Goal: Task Accomplishment & Management: Complete application form

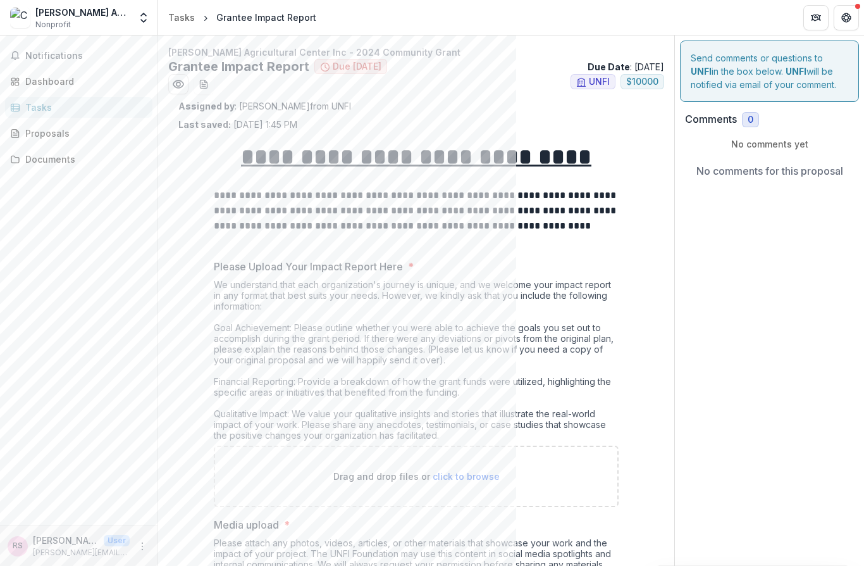
scroll to position [831, 0]
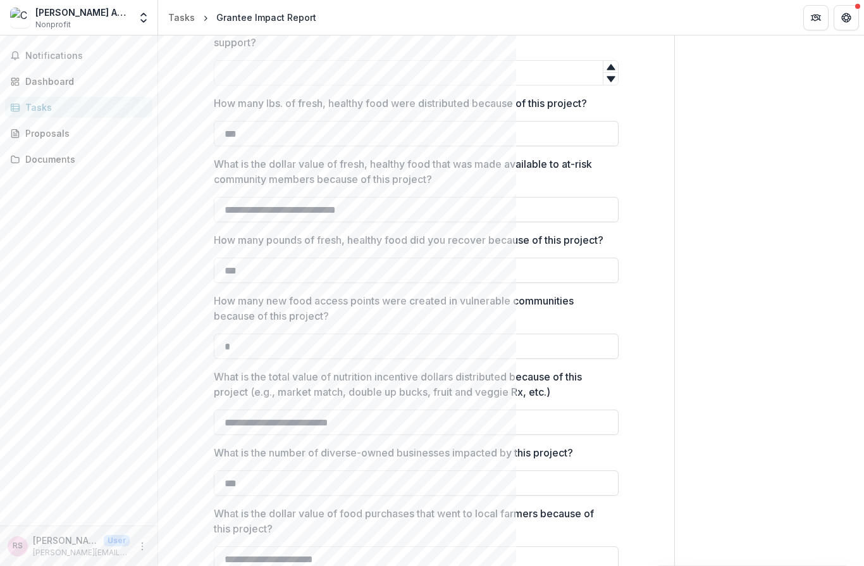
click at [146, 28] on button "Open entity switcher" at bounding box center [144, 17] width 18 height 25
click at [136, 27] on button "Open entity switcher" at bounding box center [144, 17] width 18 height 25
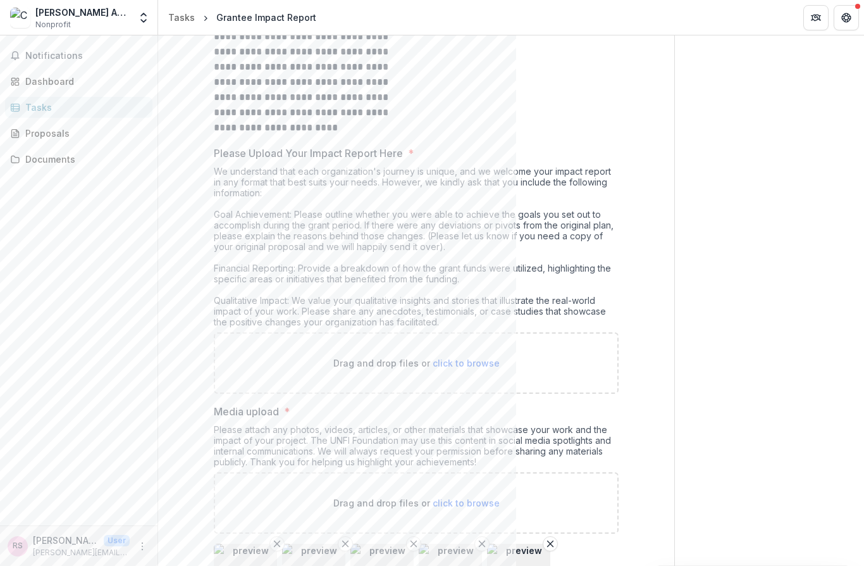
scroll to position [158, 0]
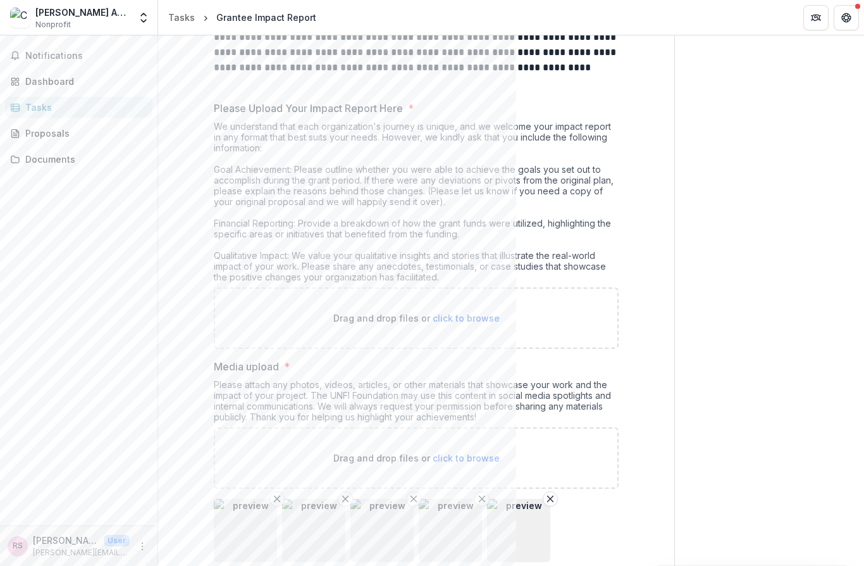
click at [454, 325] on p "Drag and drop files or click to browse" at bounding box center [416, 317] width 166 height 13
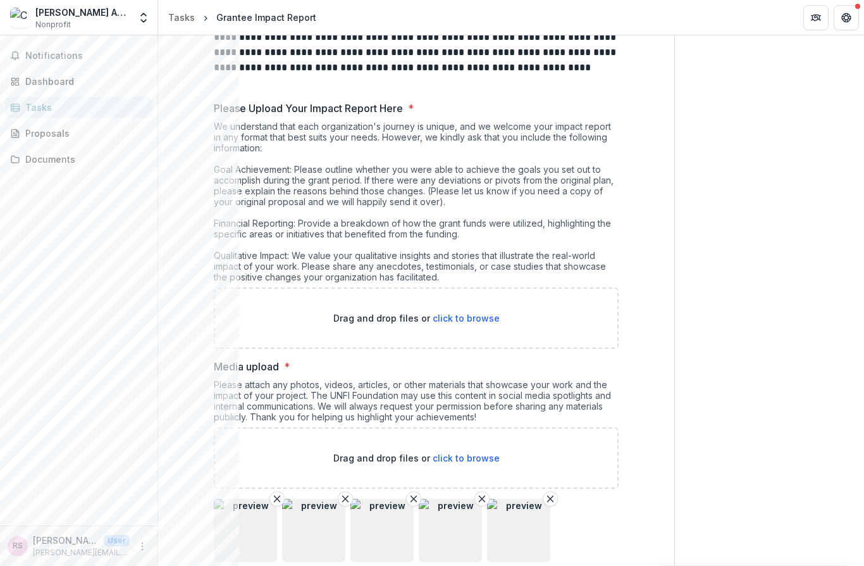
type input "**********"
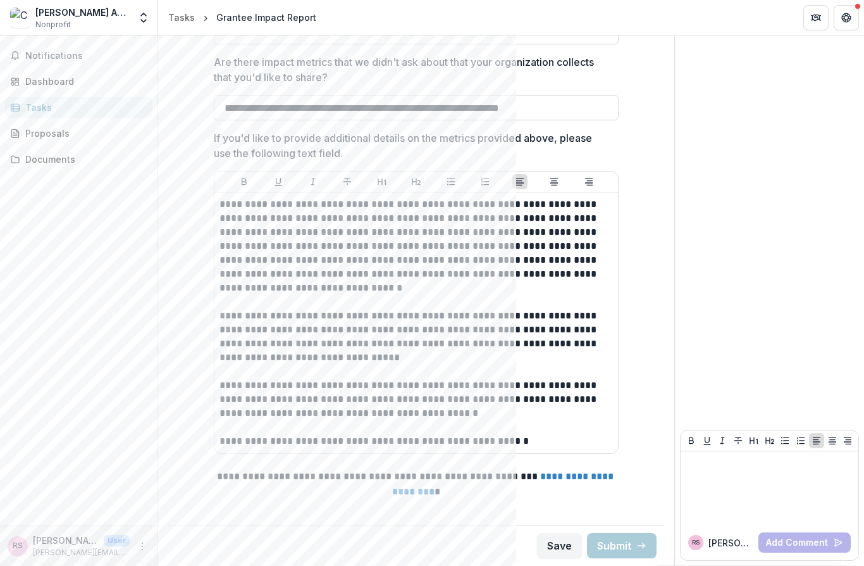
scroll to position [1625, 0]
click at [549, 548] on button "Save" at bounding box center [559, 545] width 45 height 25
click at [548, 557] on button "Save" at bounding box center [559, 545] width 45 height 25
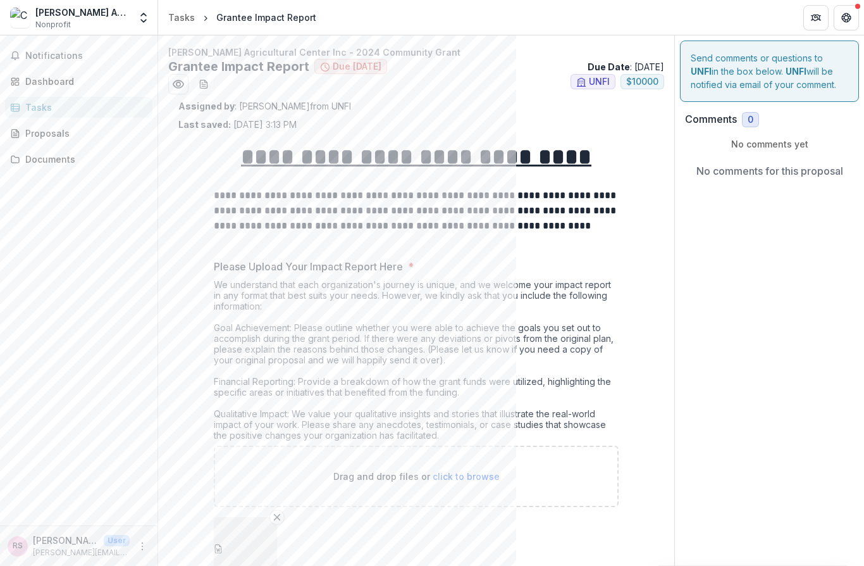
scroll to position [0, 0]
click at [32, 54] on span "Notifications" at bounding box center [86, 56] width 122 height 11
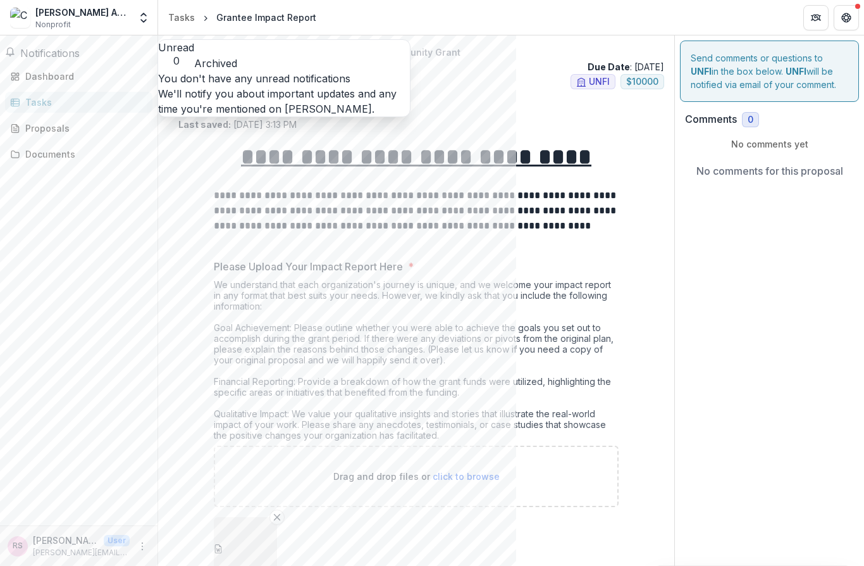
click at [94, 279] on div "Notifications Unread 0 Archived You don't have any unread notifications We'll n…" at bounding box center [79, 280] width 158 height 490
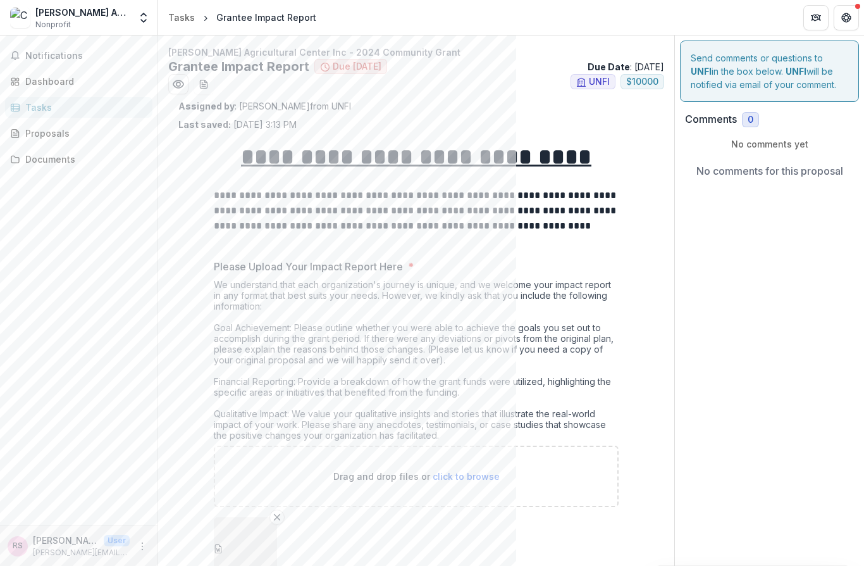
click at [29, 76] on div "Dashboard" at bounding box center [83, 81] width 117 height 13
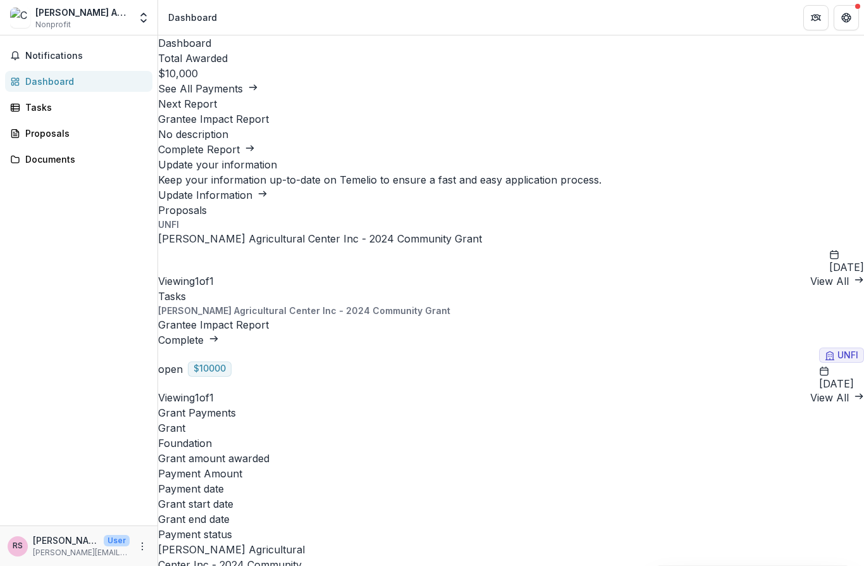
click at [268, 189] on link "Update Information" at bounding box center [212, 195] width 109 height 13
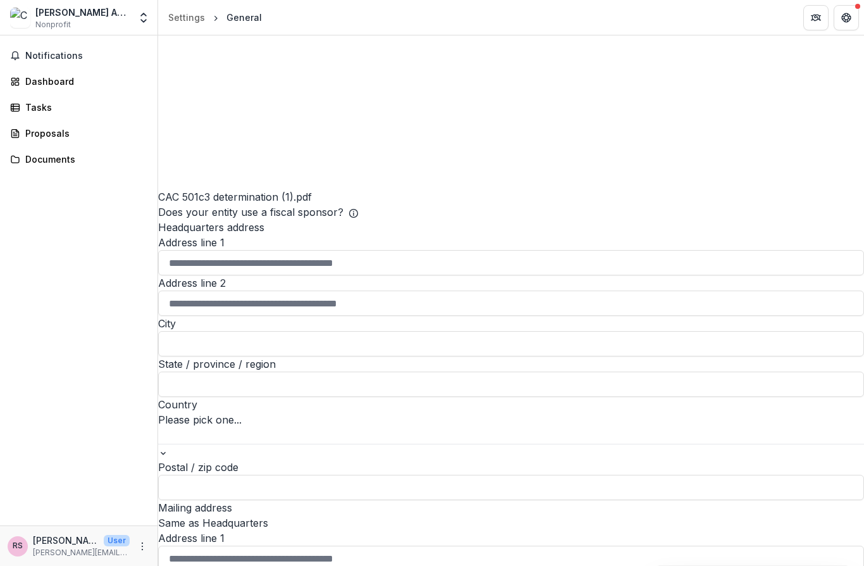
scroll to position [783, 0]
click at [170, 220] on label "Does your entity use a fiscal sponsor?" at bounding box center [250, 212] width 185 height 15
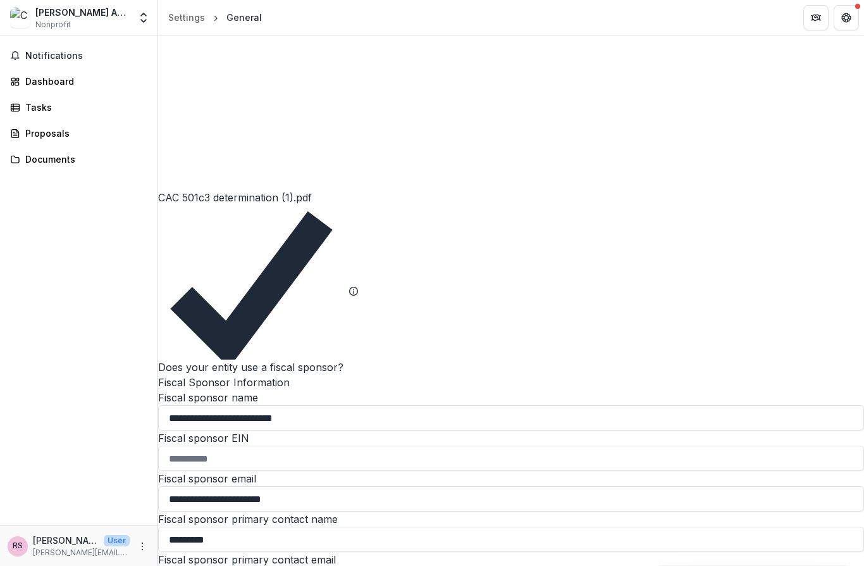
type input "**********"
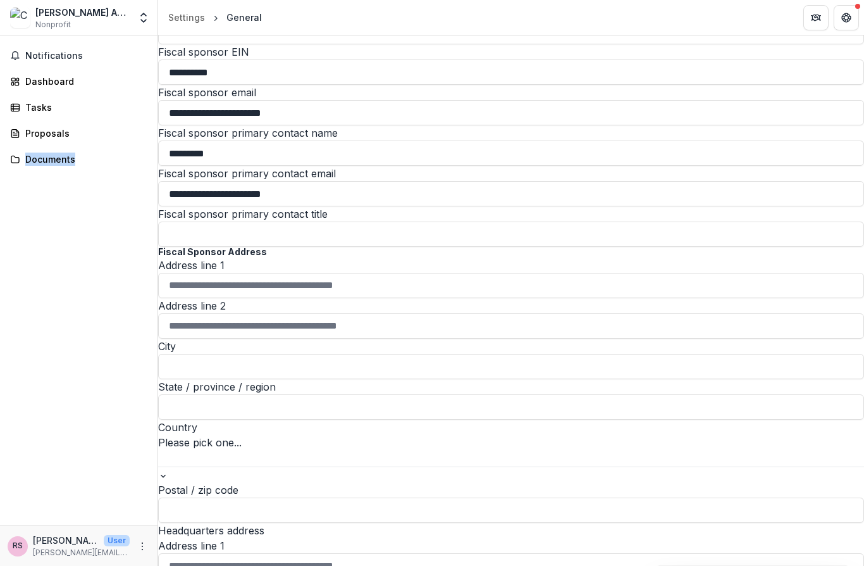
scroll to position [1169, 0]
click at [206, 225] on input "Fiscal sponsor primary contact title" at bounding box center [511, 234] width 706 height 25
type input "**********"
click at [211, 299] on input "Address line 1" at bounding box center [511, 285] width 706 height 25
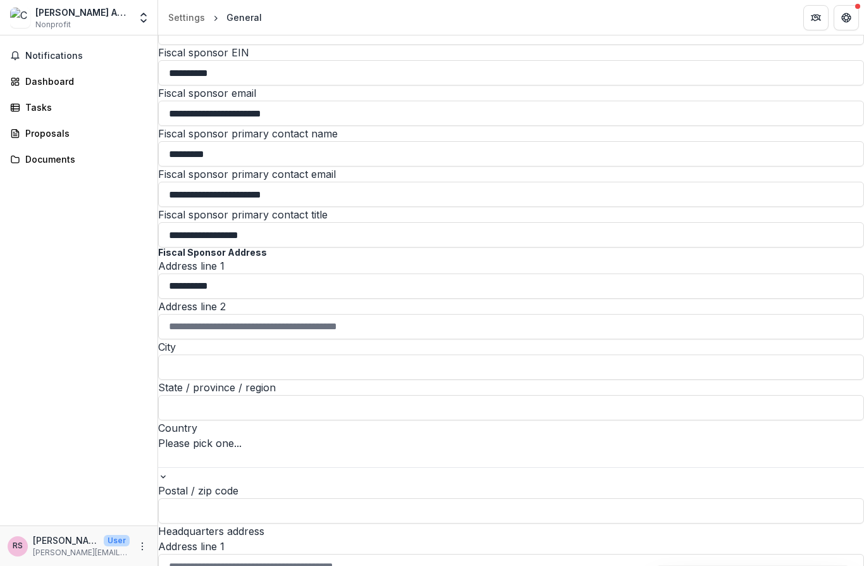
type input "**********"
click at [199, 380] on input "City" at bounding box center [511, 366] width 706 height 25
type input "*******"
click at [213, 420] on input "State / province / region" at bounding box center [511, 407] width 706 height 25
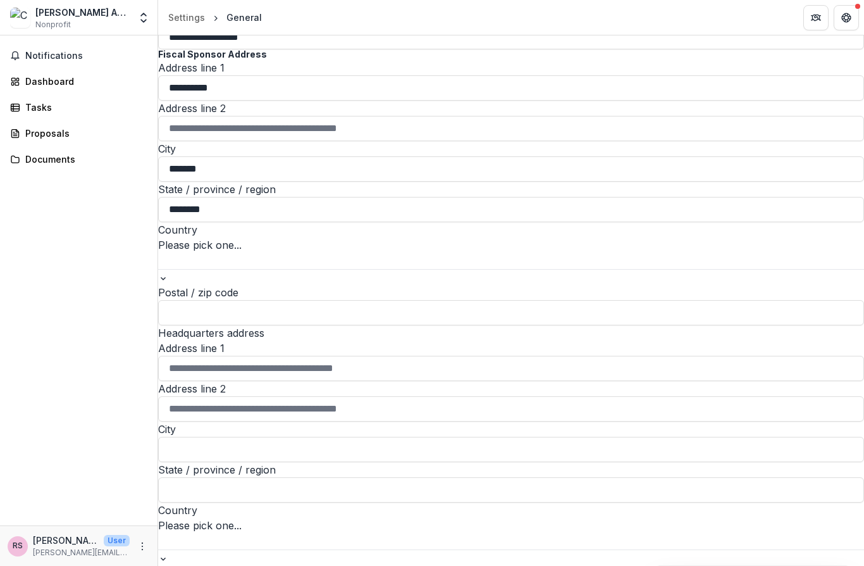
scroll to position [1367, 0]
type input "********"
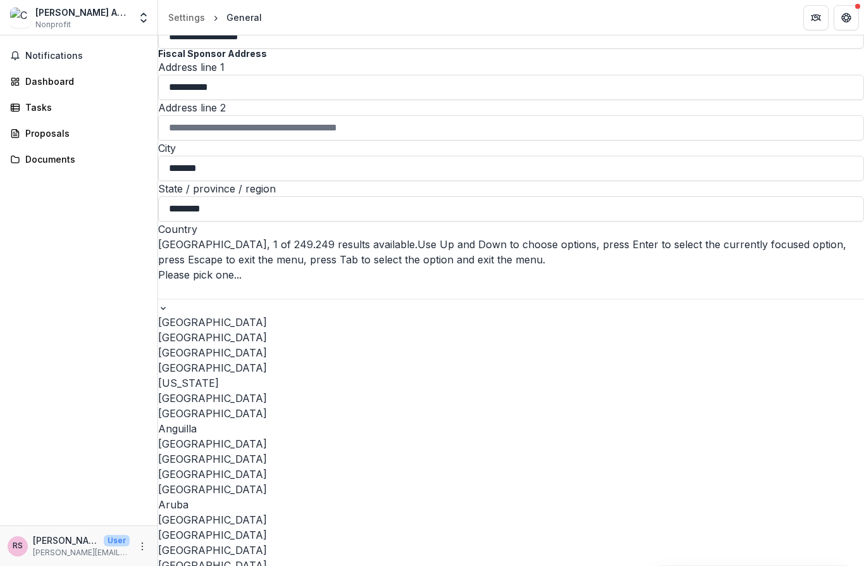
type input "*"
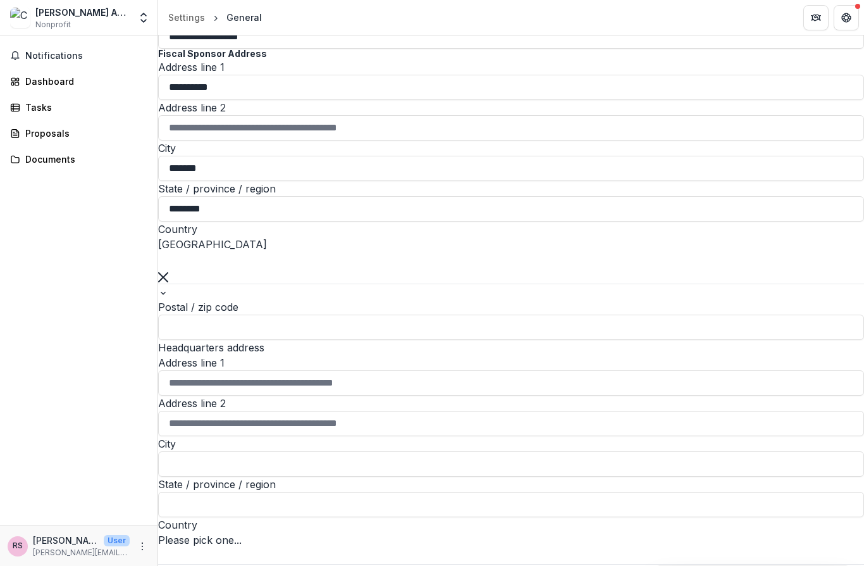
click at [211, 340] on input "Postal / zip code" at bounding box center [511, 326] width 706 height 25
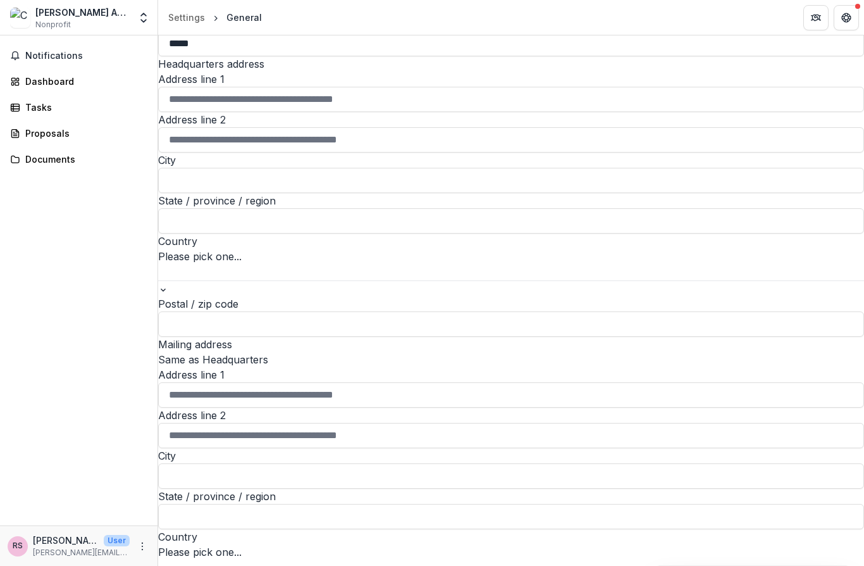
scroll to position [1651, 0]
type input "*****"
click at [202, 111] on input "Address line 1" at bounding box center [511, 98] width 706 height 25
type input "**********"
click at [186, 192] on input "City" at bounding box center [511, 179] width 706 height 25
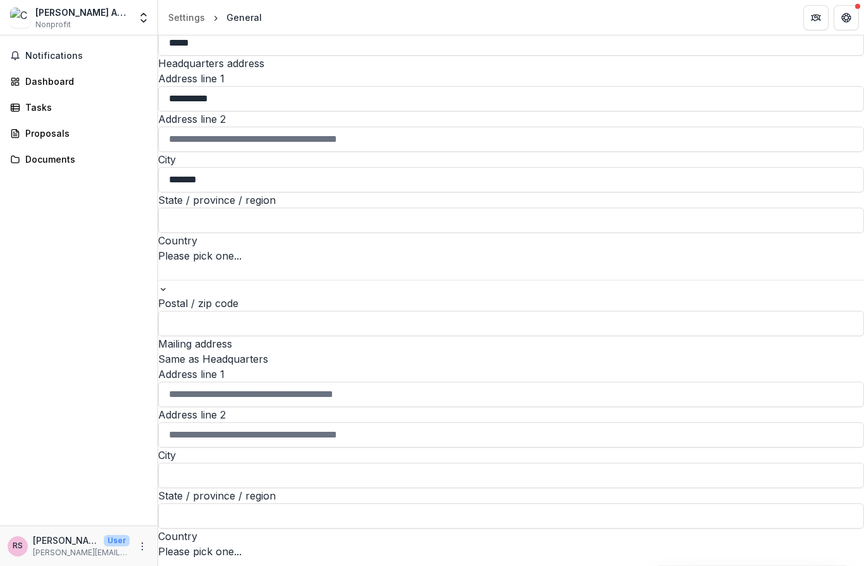
type input "*******"
click at [195, 233] on input "State / province / region" at bounding box center [511, 220] width 706 height 25
type input "********"
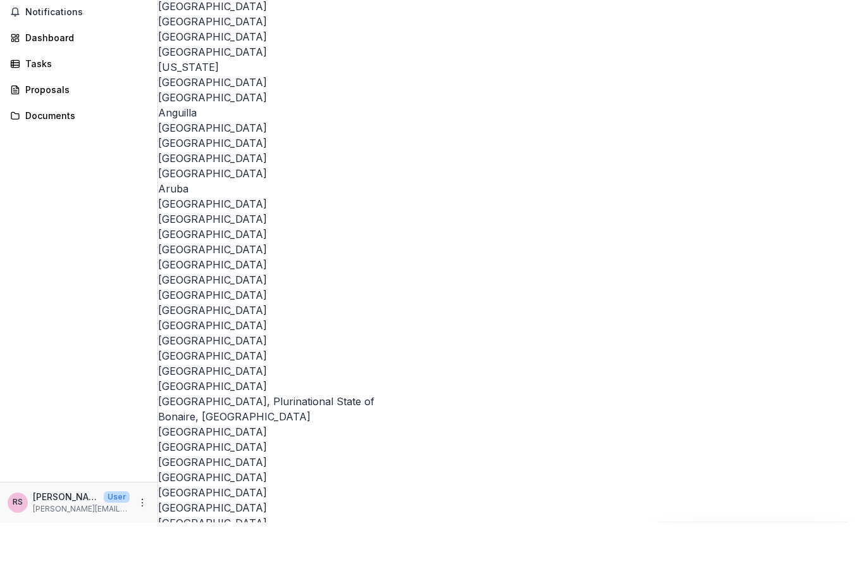
scroll to position [5404, 0]
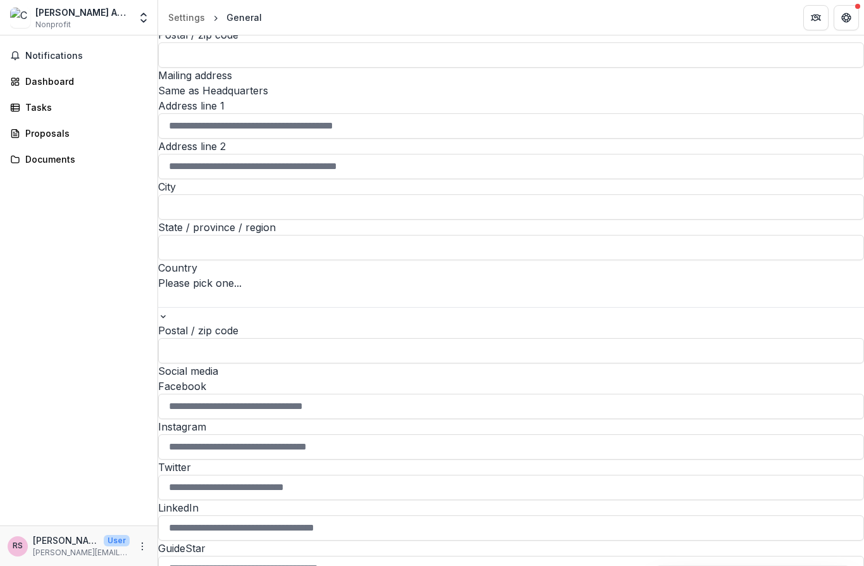
click at [190, 68] on input "Postal / zip code" at bounding box center [511, 54] width 706 height 25
type input "*****"
click at [181, 97] on label "Same as Headquarters" at bounding box center [213, 90] width 110 height 13
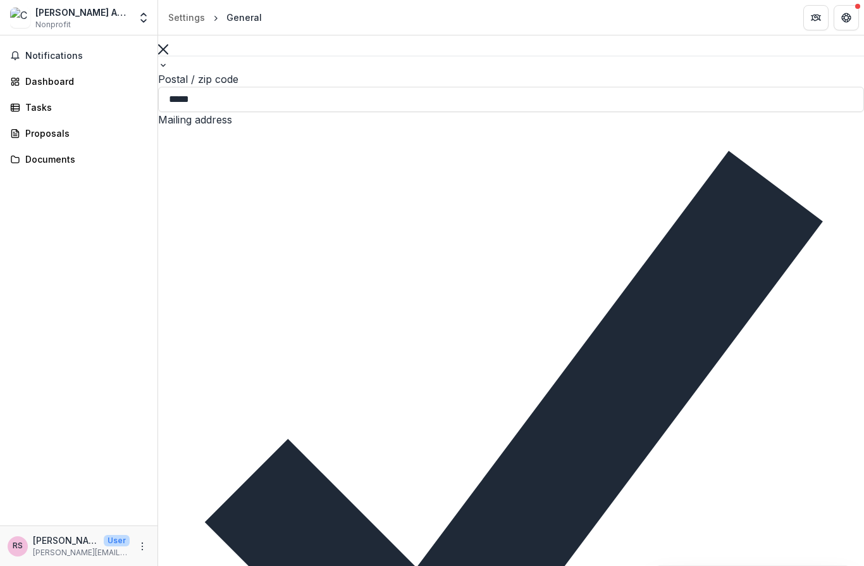
scroll to position [1890, 0]
click at [581, 522] on icon "Close" at bounding box center [582, 525] width 6 height 6
click at [44, 89] on link "Dashboard" at bounding box center [78, 81] width 147 height 21
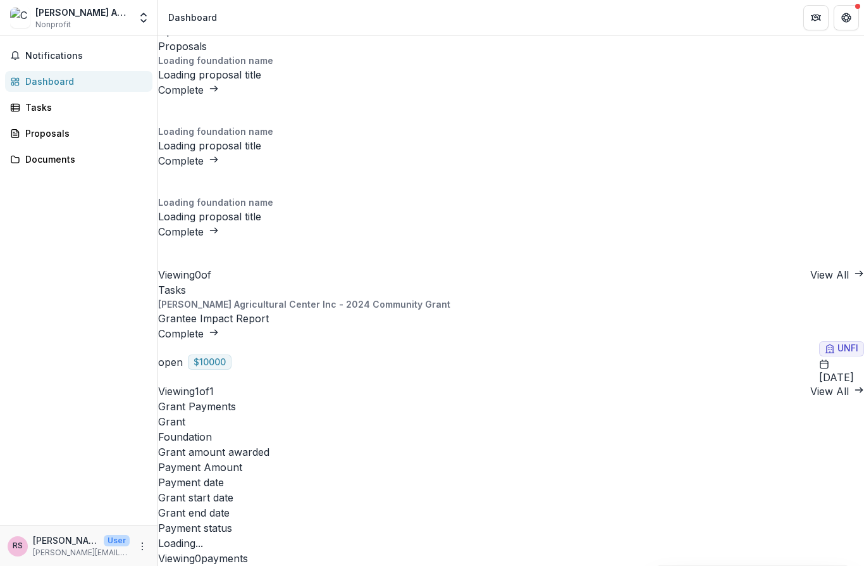
scroll to position [249, 0]
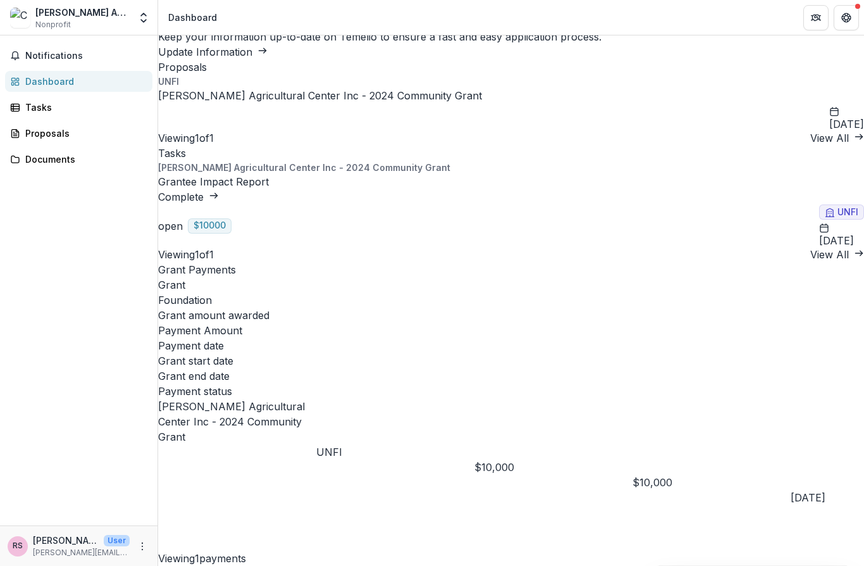
click at [269, 175] on link "Grantee Impact Report" at bounding box center [213, 181] width 111 height 13
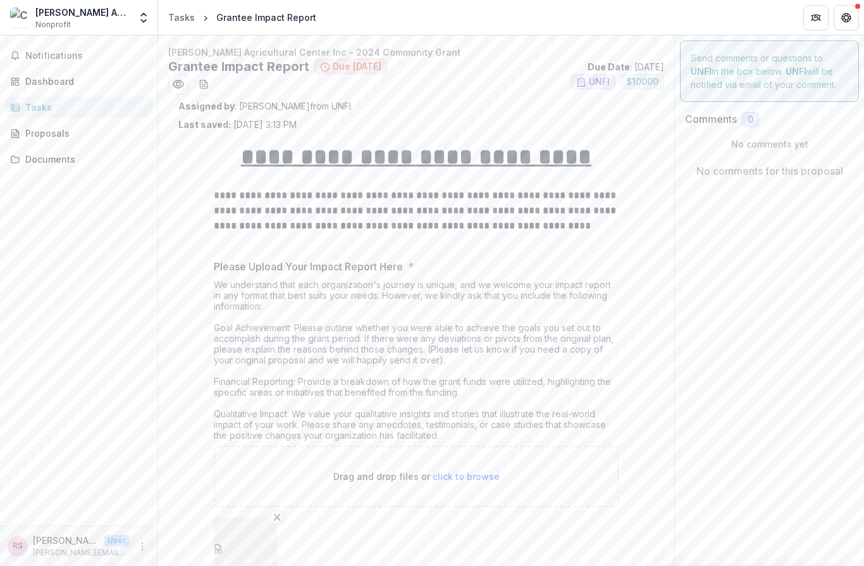
click at [37, 82] on div "Dashboard" at bounding box center [83, 81] width 117 height 13
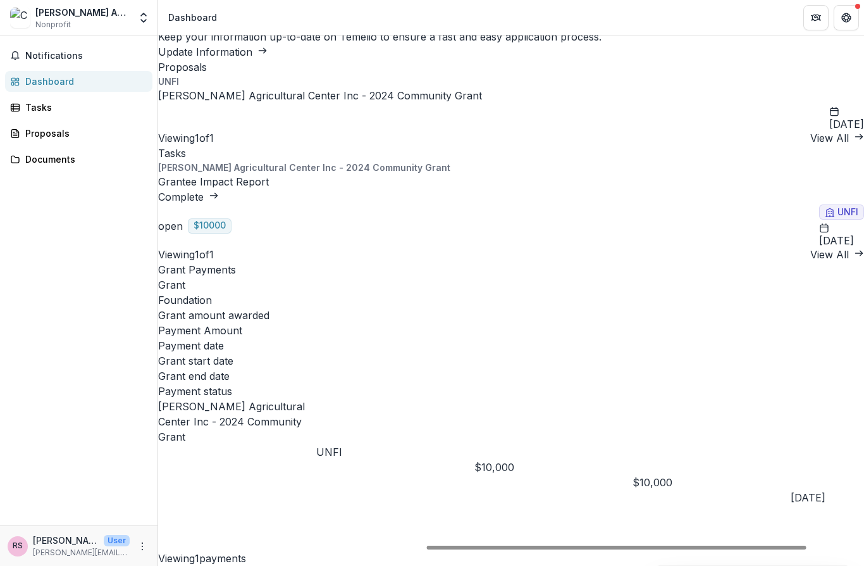
scroll to position [0, 582]
click at [810, 247] on link "View All" at bounding box center [837, 254] width 54 height 15
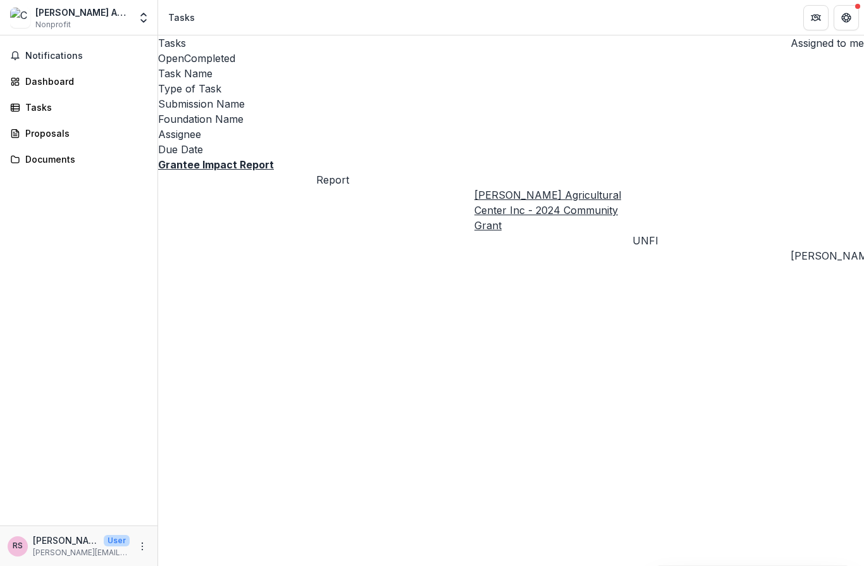
click at [230, 158] on u "Grantee Impact Report" at bounding box center [216, 164] width 116 height 13
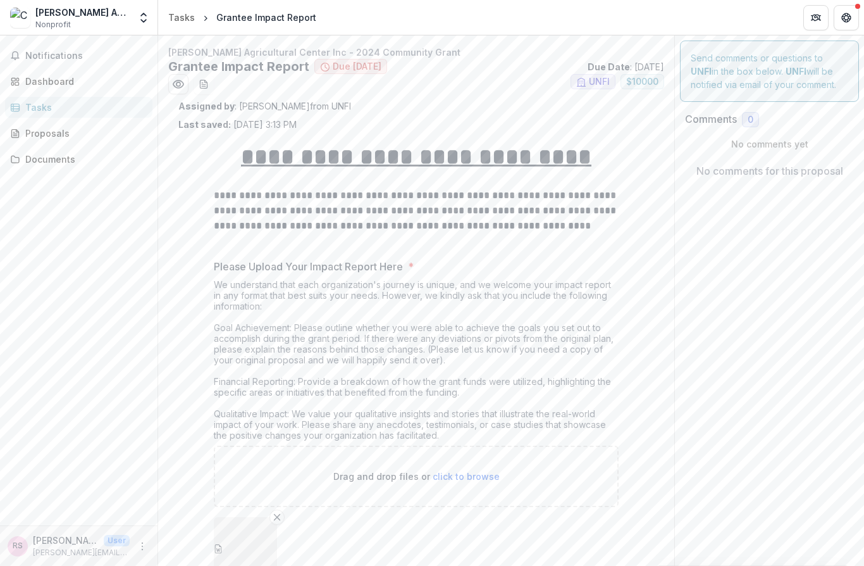
click at [209, 89] on button "download-word-button" at bounding box center [204, 84] width 20 height 20
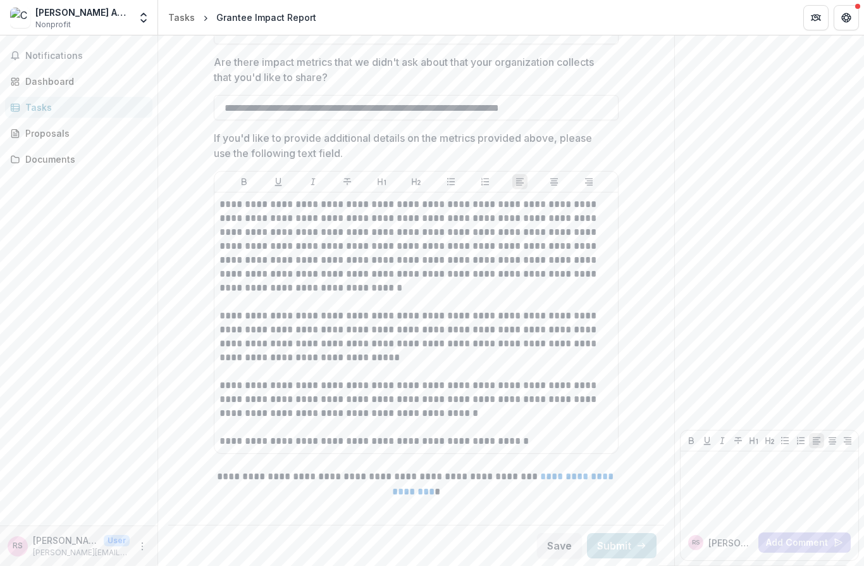
scroll to position [1625, 0]
click at [554, 542] on button "Save" at bounding box center [559, 545] width 45 height 25
click at [561, 518] on button "Close" at bounding box center [568, 525] width 15 height 15
click at [115, 538] on p "User" at bounding box center [117, 540] width 26 height 11
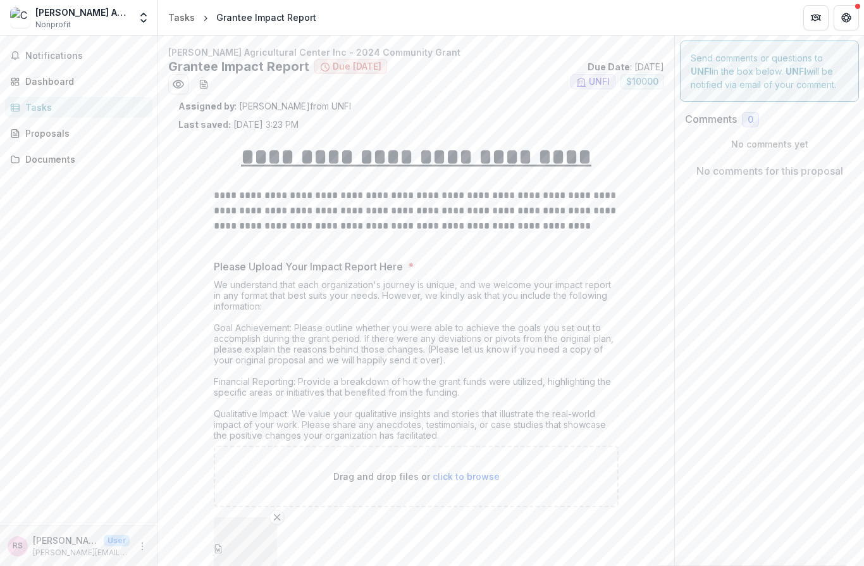
scroll to position [0, 0]
click at [652, 76] on span "$ 10000" at bounding box center [643, 81] width 44 height 15
click at [639, 88] on span "$ 10000" at bounding box center [643, 81] width 44 height 15
click at [37, 164] on div "Documents" at bounding box center [83, 158] width 117 height 13
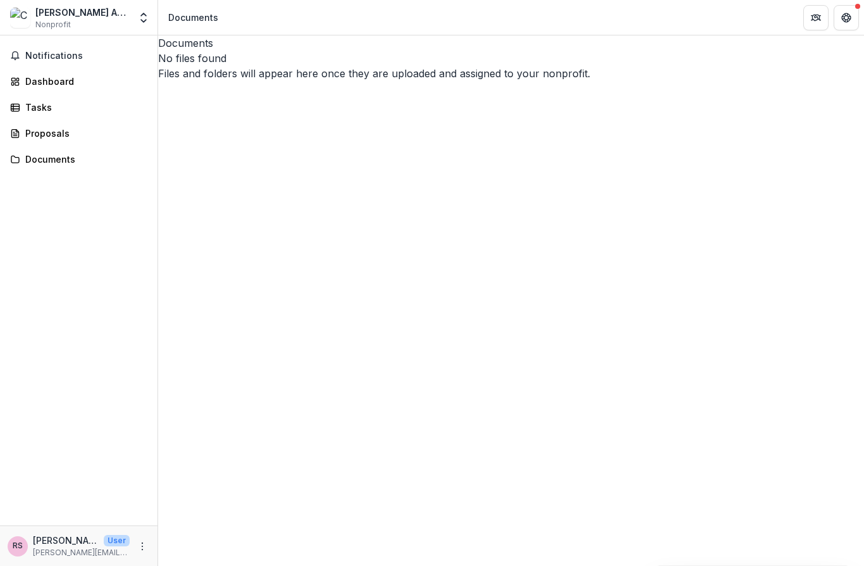
click at [30, 131] on div "Proposals" at bounding box center [83, 133] width 117 height 13
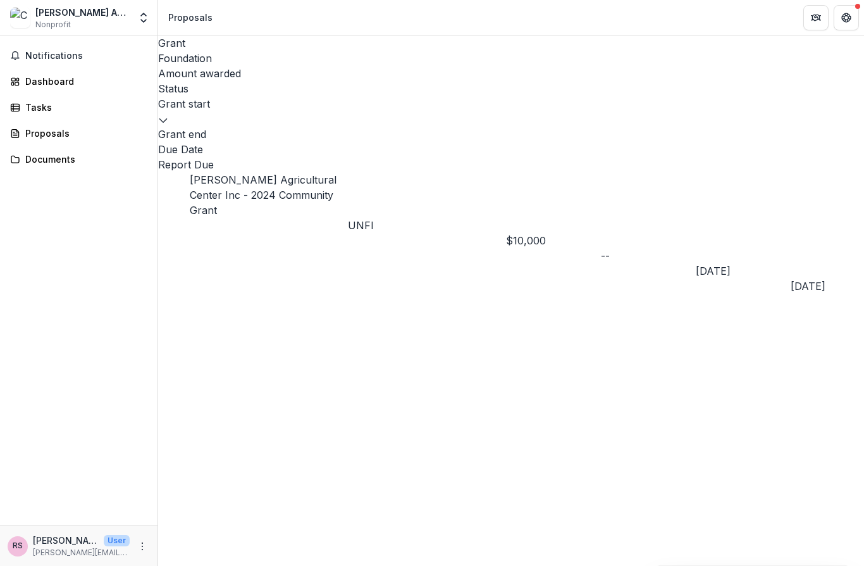
click at [283, 173] on link "[PERSON_NAME] Agricultural Center Inc - 2024 Community Grant" at bounding box center [263, 194] width 147 height 43
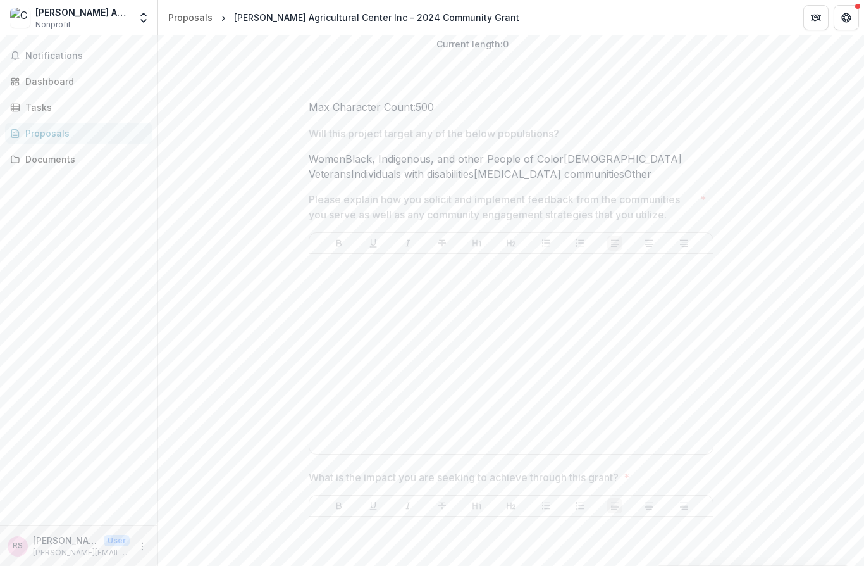
scroll to position [5263, 0]
click at [36, 54] on span "Notifications" at bounding box center [86, 56] width 122 height 11
click at [77, 261] on div "Notifications Dashboard Tasks Proposals Documents" at bounding box center [79, 280] width 158 height 490
click at [49, 13] on div "[PERSON_NAME] Agricultural Center Inc" at bounding box center [82, 12] width 94 height 13
click at [139, 16] on icon "Open entity switcher" at bounding box center [143, 17] width 13 height 13
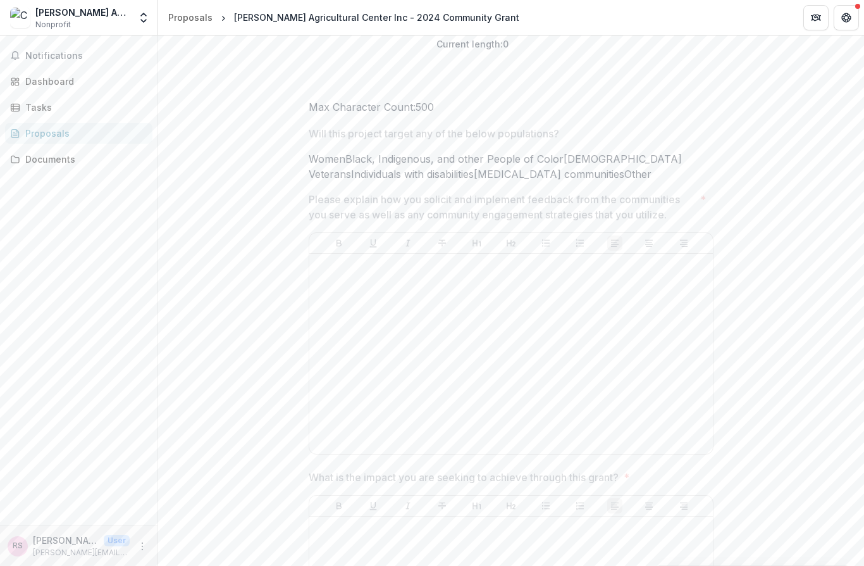
click at [145, 18] on icon "Open entity switcher" at bounding box center [143, 17] width 13 height 13
click at [145, 17] on icon "Open entity switcher" at bounding box center [143, 17] width 13 height 13
click at [138, 14] on icon "Open entity switcher" at bounding box center [143, 17] width 13 height 13
click at [39, 75] on link "Settings" at bounding box center [79, 69] width 152 height 21
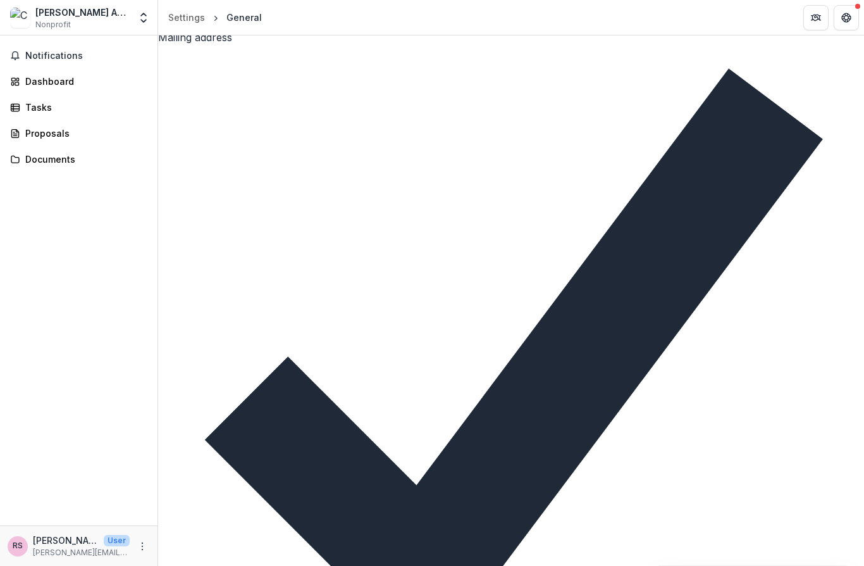
scroll to position [1972, 0]
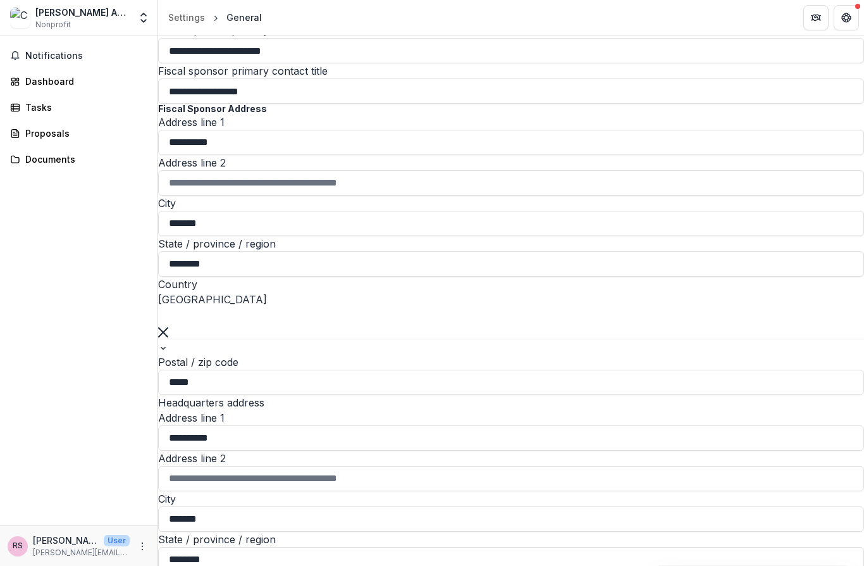
click at [50, 17] on div "[PERSON_NAME] Agricultural Center Inc" at bounding box center [82, 12] width 94 height 13
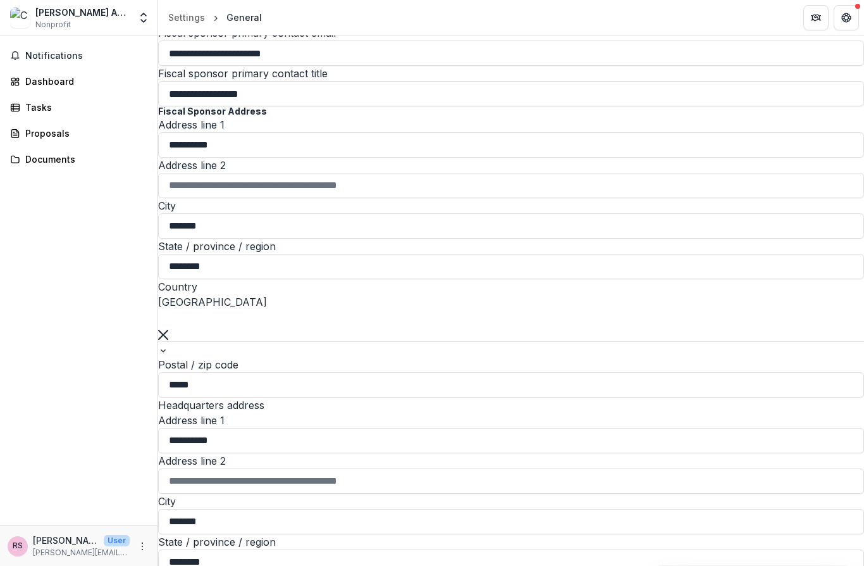
click at [138, 544] on icon "More" at bounding box center [142, 546] width 10 height 10
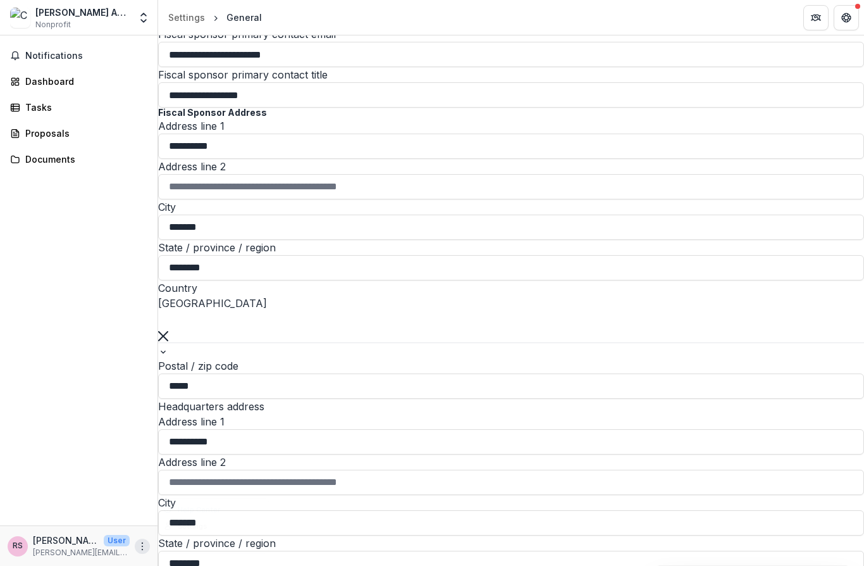
scroll to position [1307, 0]
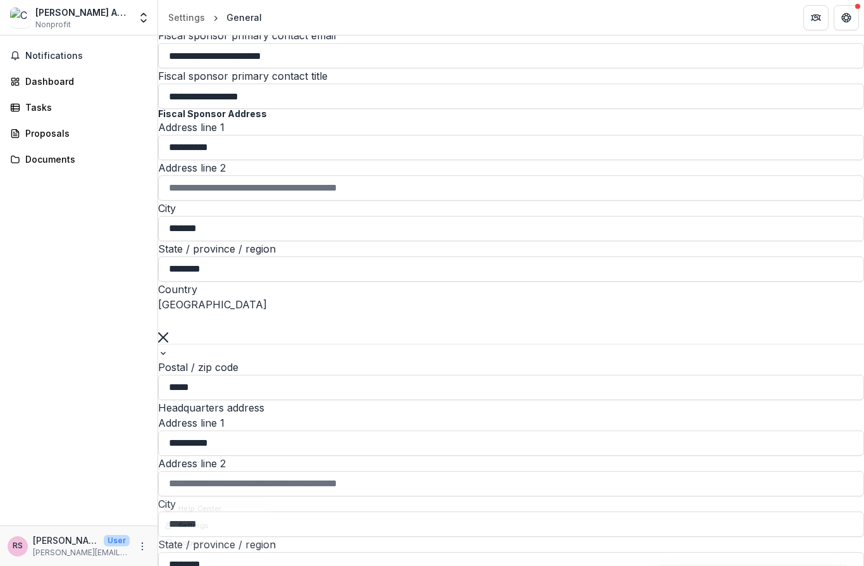
click at [68, 533] on p "[PERSON_NAME]" at bounding box center [66, 539] width 66 height 13
click at [135, 543] on button "More" at bounding box center [142, 545] width 15 height 15
click at [206, 496] on link "Help Center" at bounding box center [225, 498] width 135 height 21
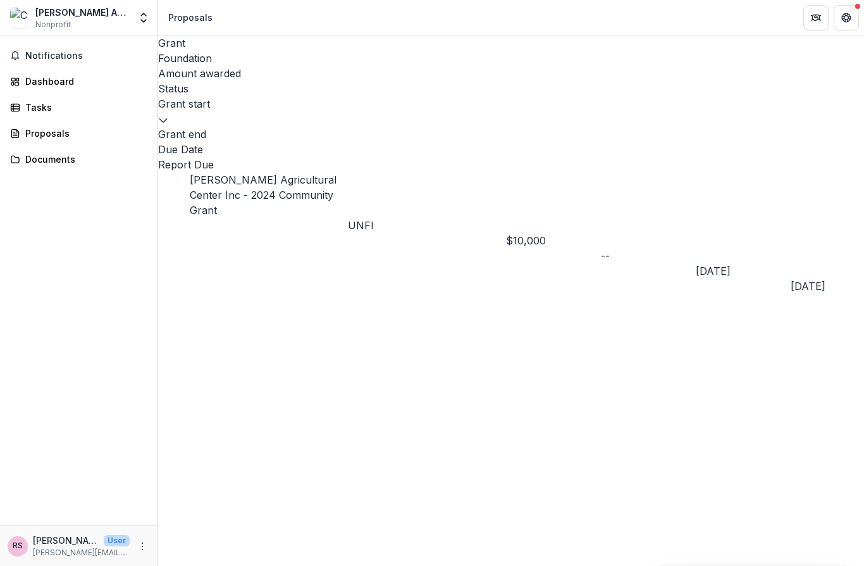
click at [47, 75] on div "Dashboard" at bounding box center [83, 81] width 117 height 13
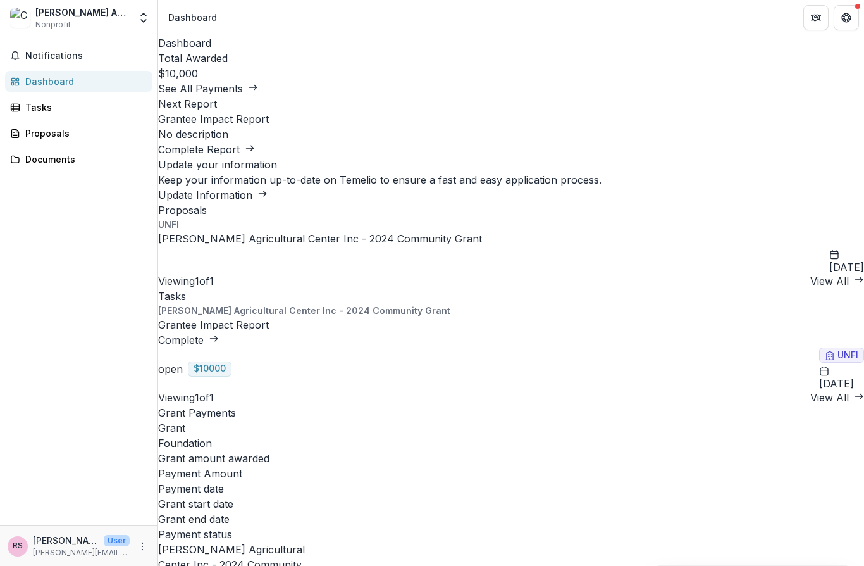
click at [269, 318] on link "Grantee Impact Report" at bounding box center [213, 324] width 111 height 13
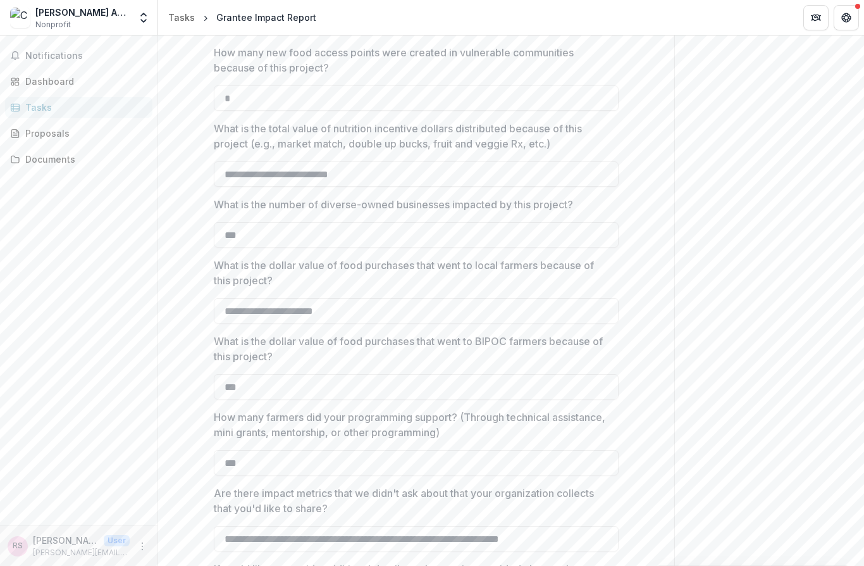
scroll to position [1182, 0]
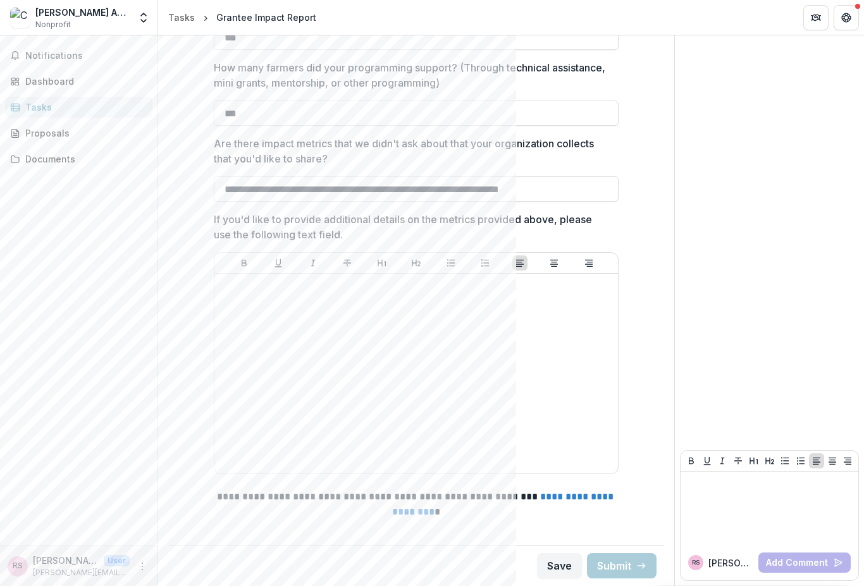
scroll to position [1544, 0]
click at [236, 293] on div at bounding box center [417, 374] width 394 height 190
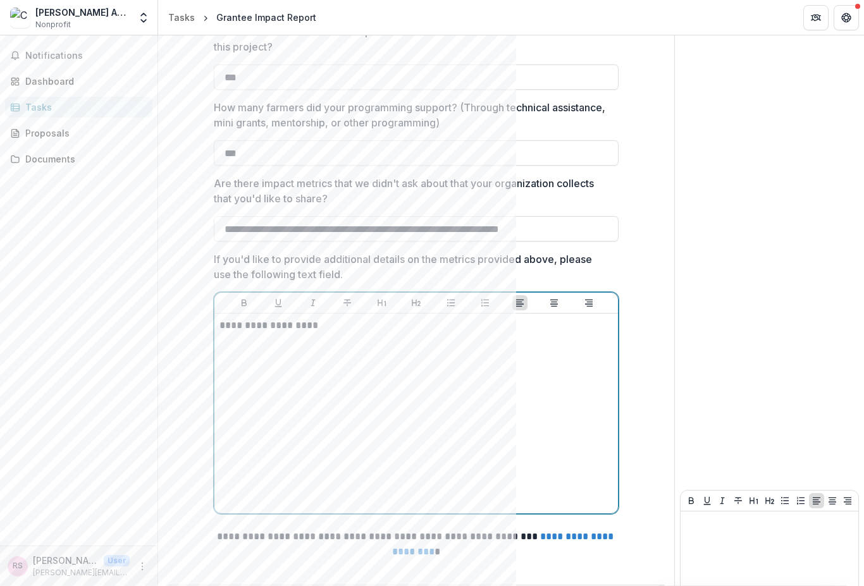
scroll to position [1494, 0]
click at [316, 332] on p "**********" at bounding box center [417, 325] width 394 height 14
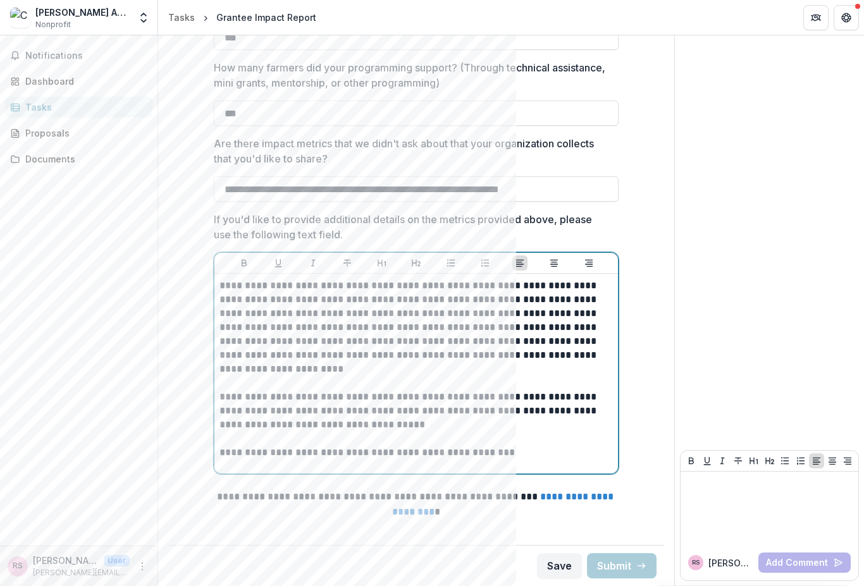
scroll to position [1544, 0]
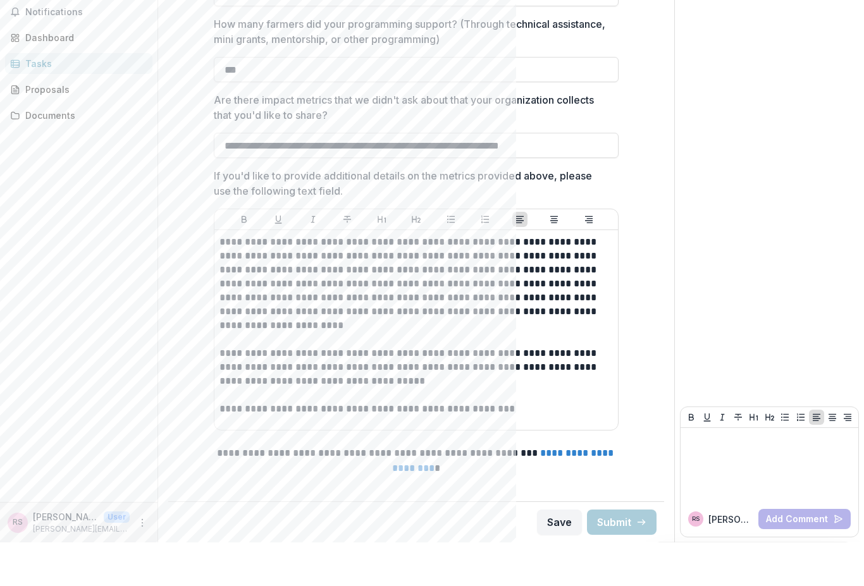
click at [558, 554] on button "Save" at bounding box center [559, 566] width 45 height 25
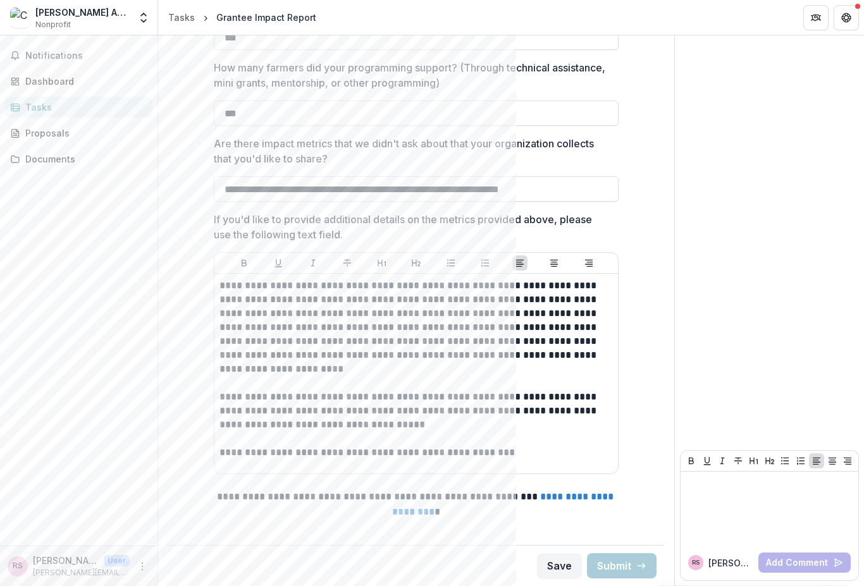
click at [563, 568] on button "Save" at bounding box center [559, 566] width 45 height 25
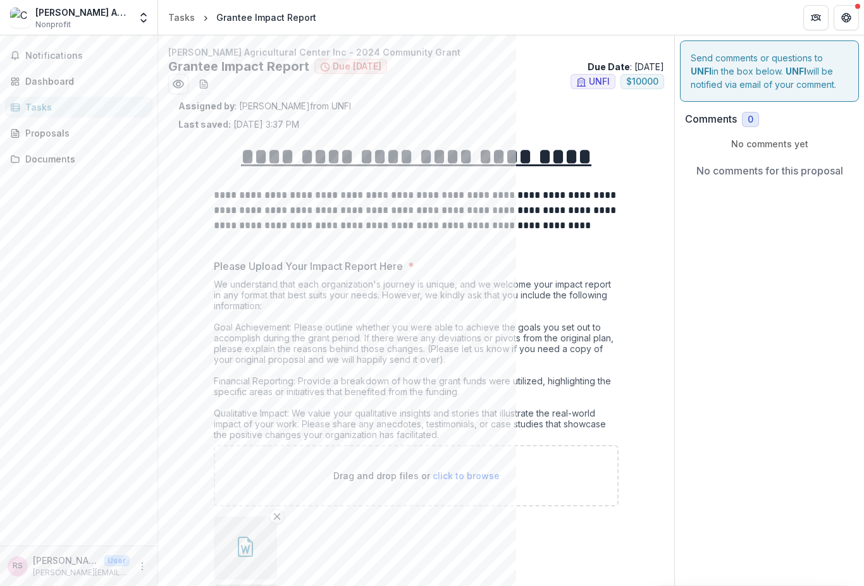
scroll to position [0, 0]
click at [21, 109] on link "Tasks" at bounding box center [78, 107] width 147 height 21
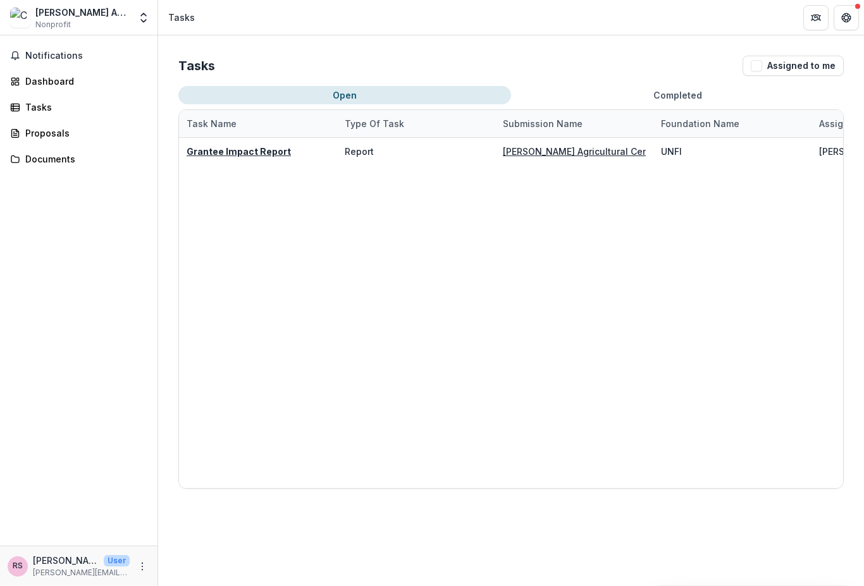
click at [562, 151] on u "[PERSON_NAME] Agricultural Center Inc - 2024 Community Grant" at bounding box center [645, 151] width 285 height 11
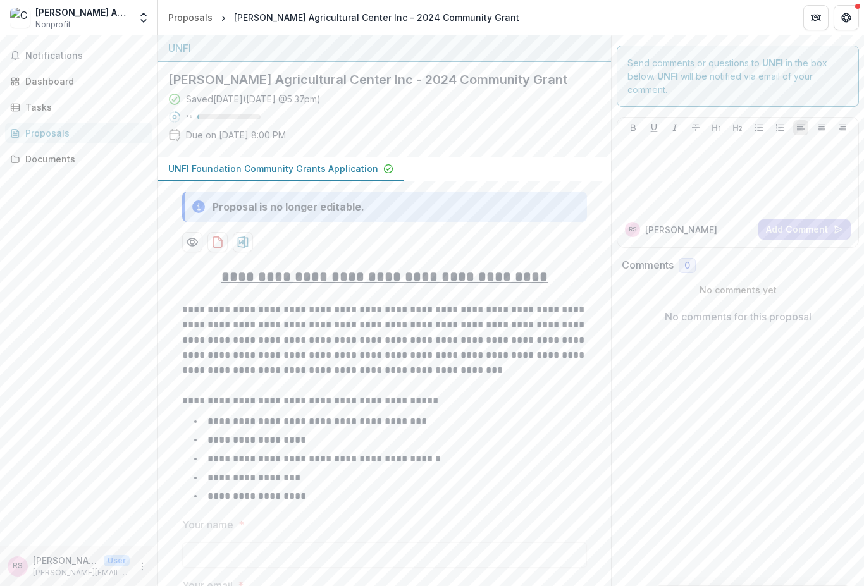
click at [228, 168] on p "UNFI Foundation Community Grants Application" at bounding box center [273, 168] width 210 height 13
click at [23, 107] on link "Tasks" at bounding box center [78, 107] width 147 height 21
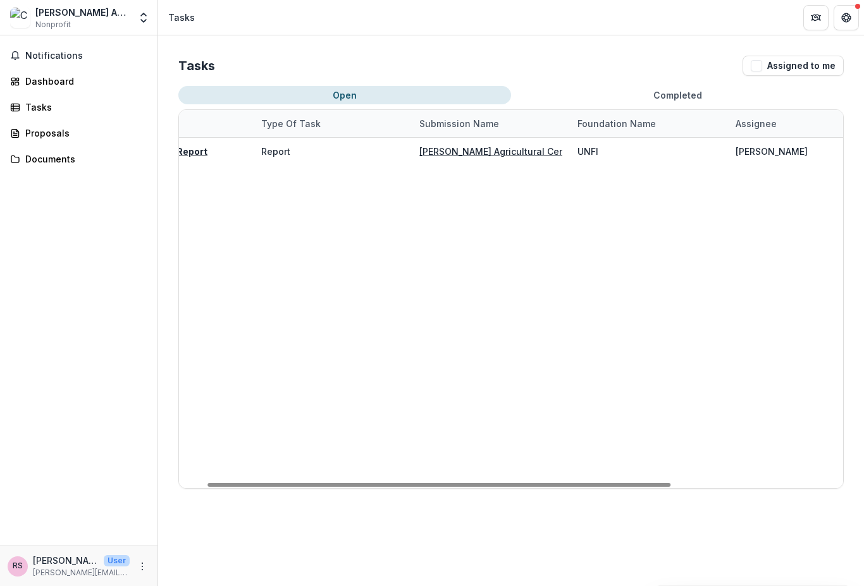
scroll to position [0, 285]
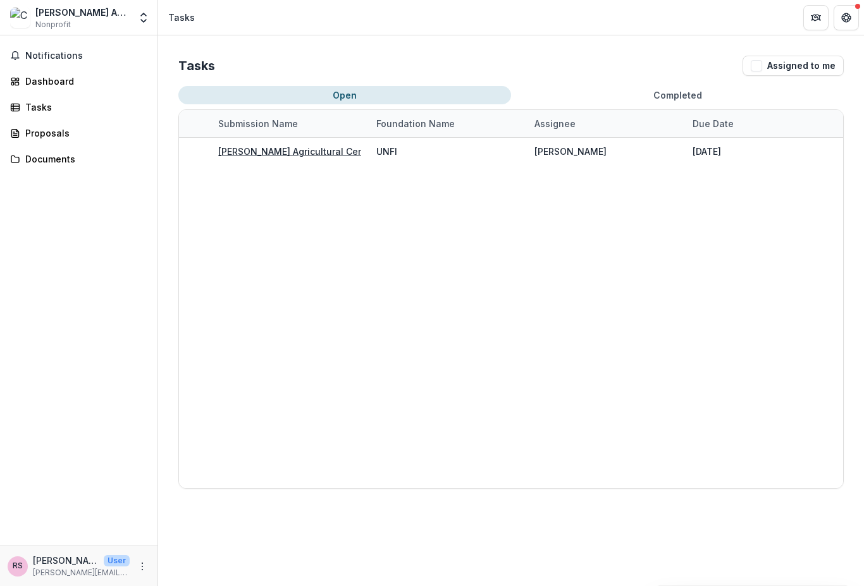
click at [815, 18] on icon "Partners" at bounding box center [816, 18] width 10 height 10
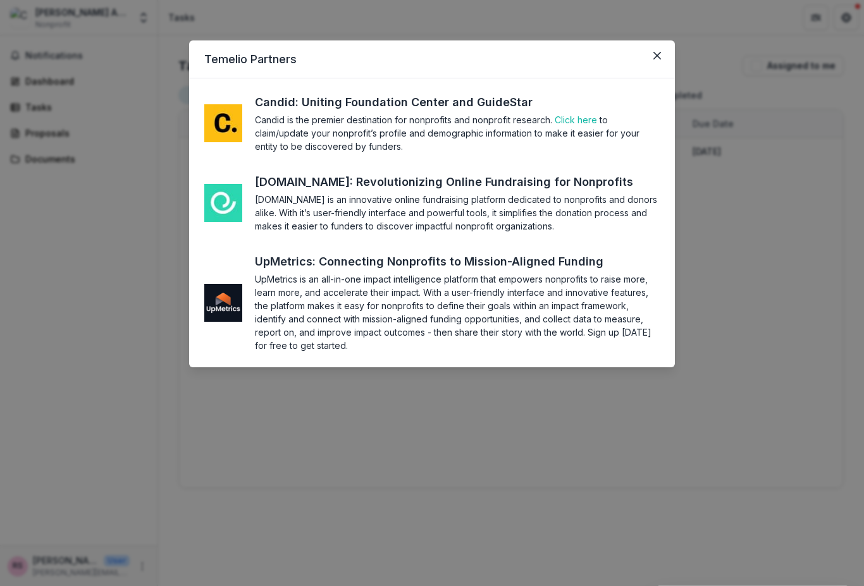
click at [733, 227] on div "Temelio Partners Candid: Uniting Foundation Center and GuideStar Candid is the …" at bounding box center [432, 293] width 864 height 586
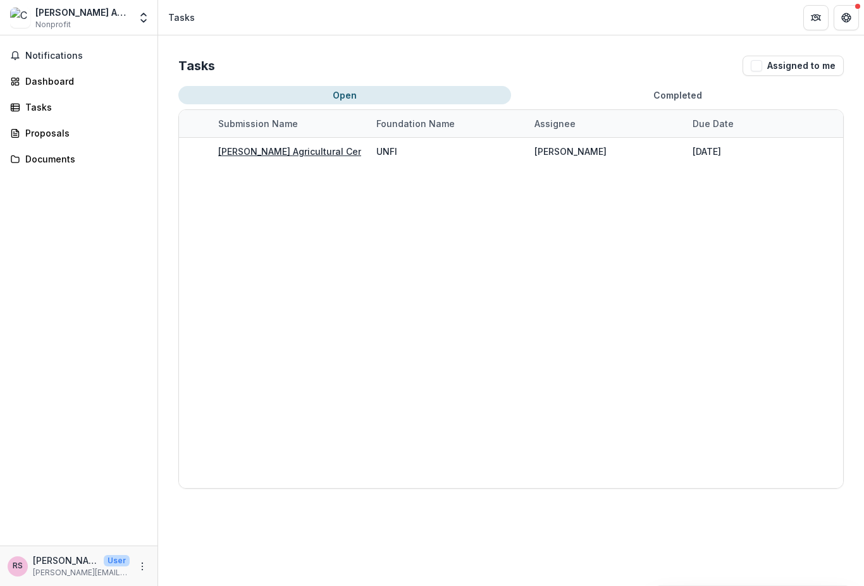
click at [859, 22] on button "Get Help" at bounding box center [846, 17] width 25 height 25
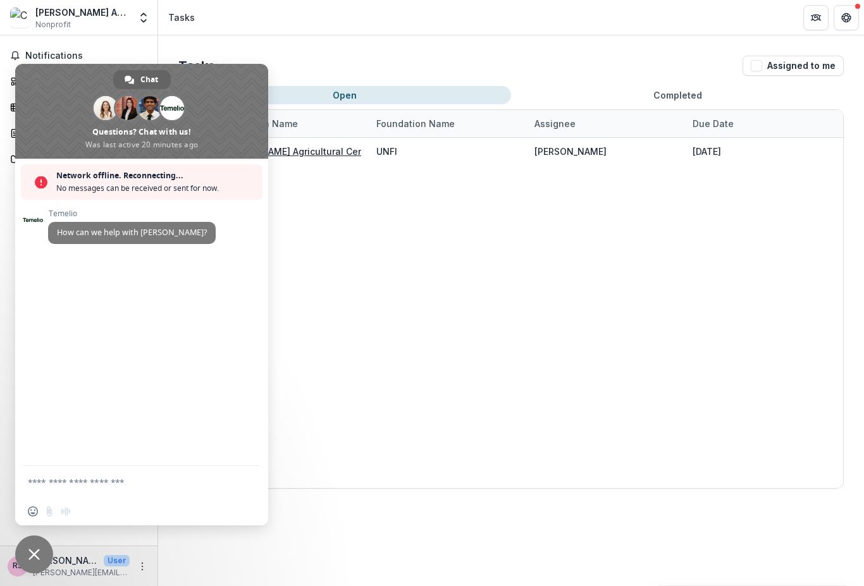
click at [49, 280] on div "Temelio How can we help with Temelio?" at bounding box center [141, 312] width 253 height 307
click at [189, 236] on div "Temelio How can we help with Temelio?" at bounding box center [154, 233] width 213 height 49
click at [33, 221] on span at bounding box center [33, 220] width 20 height 20
click at [45, 480] on textarea "Compose your message..." at bounding box center [129, 482] width 202 height 32
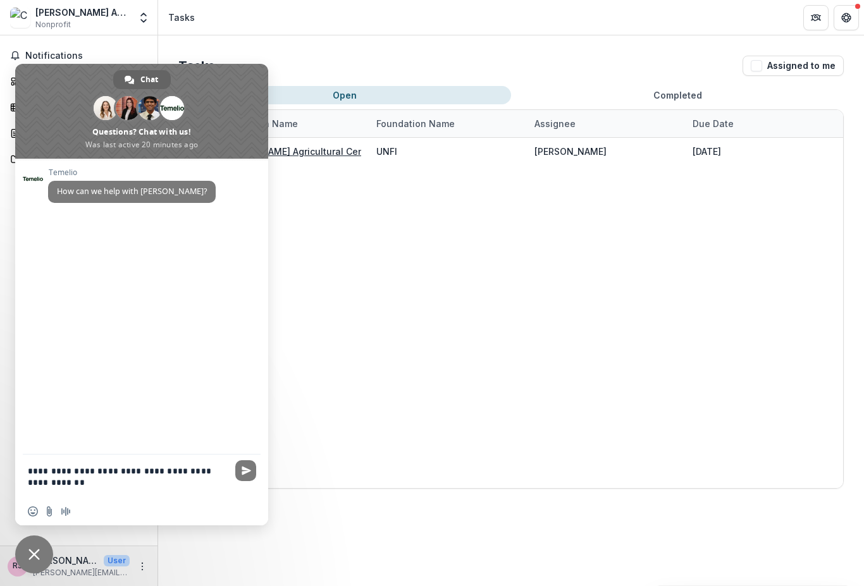
type textarea "**********"
click at [241, 465] on span "Send" at bounding box center [245, 471] width 21 height 21
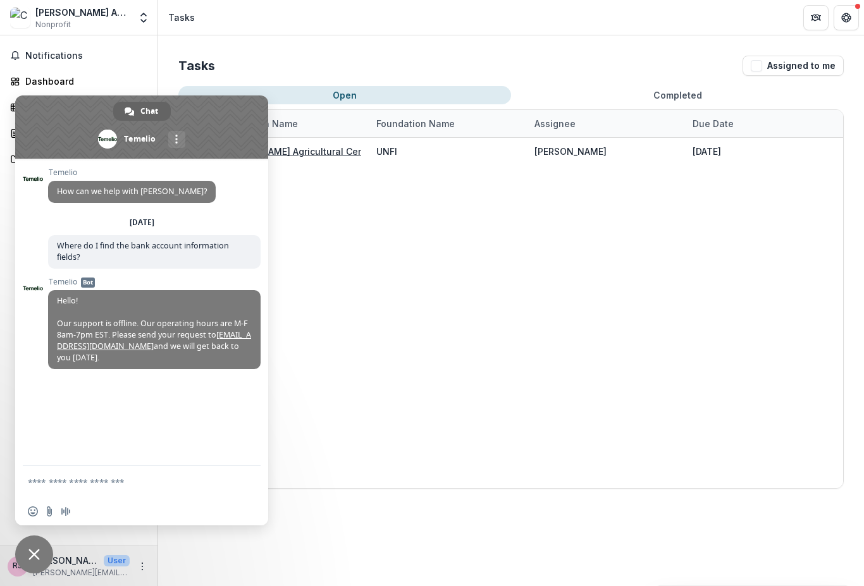
click at [309, 411] on div "Grantee Impact Report Report Chester Agricultural Center Inc - 2024 Community G…" at bounding box center [368, 313] width 949 height 350
click at [61, 352] on link "support@trytemelio.com" at bounding box center [154, 341] width 194 height 22
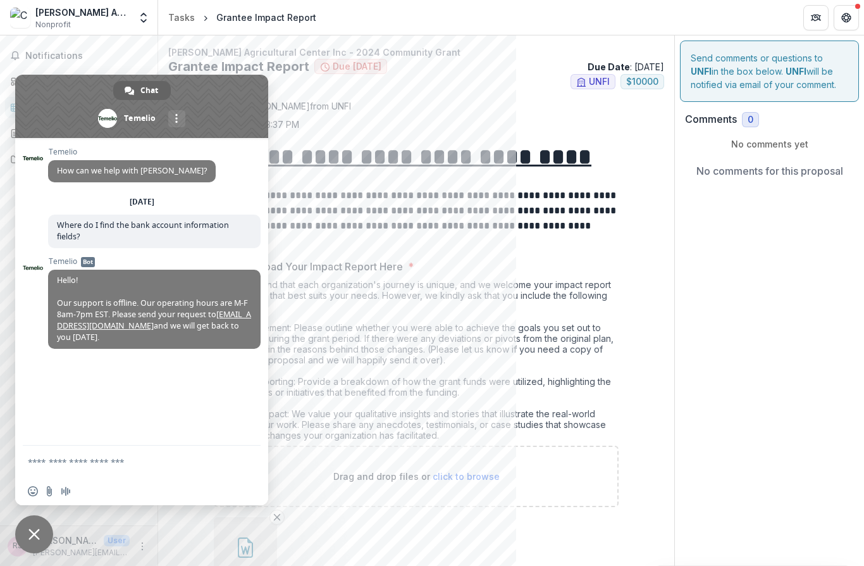
click at [472, 247] on p "**********" at bounding box center [416, 218] width 405 height 61
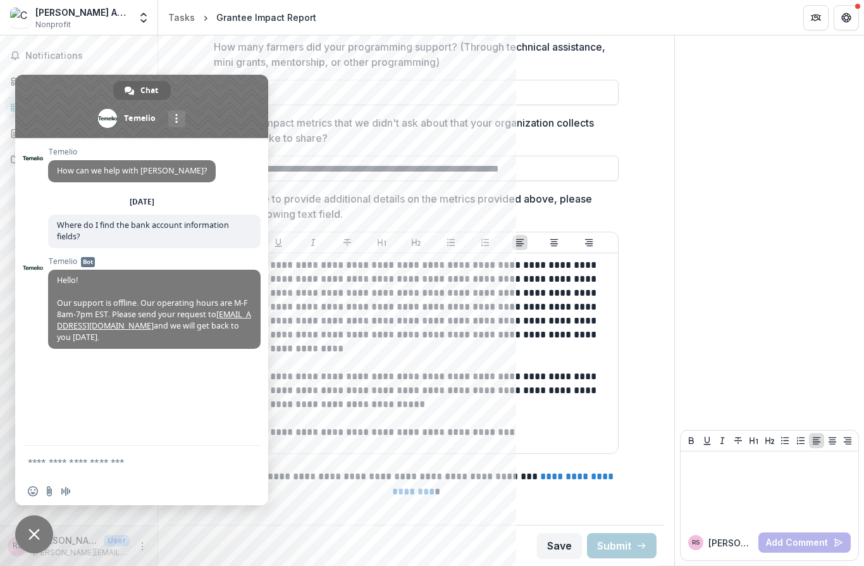
scroll to position [1565, 0]
click at [557, 557] on button "Save" at bounding box center [559, 545] width 45 height 25
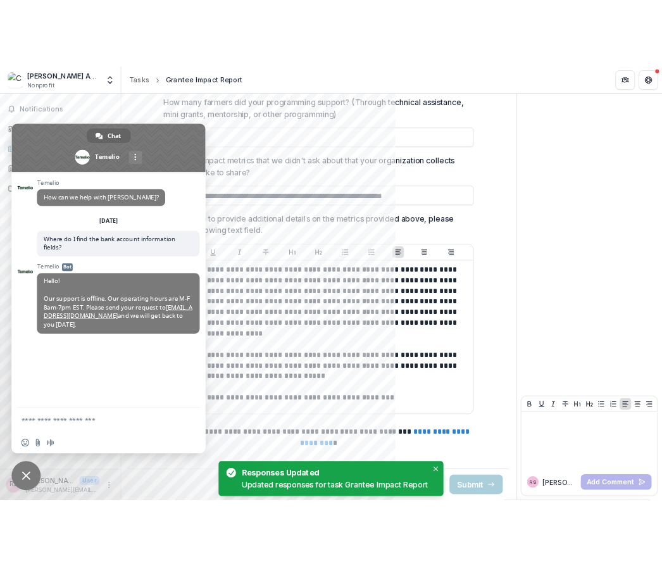
scroll to position [1562, 0]
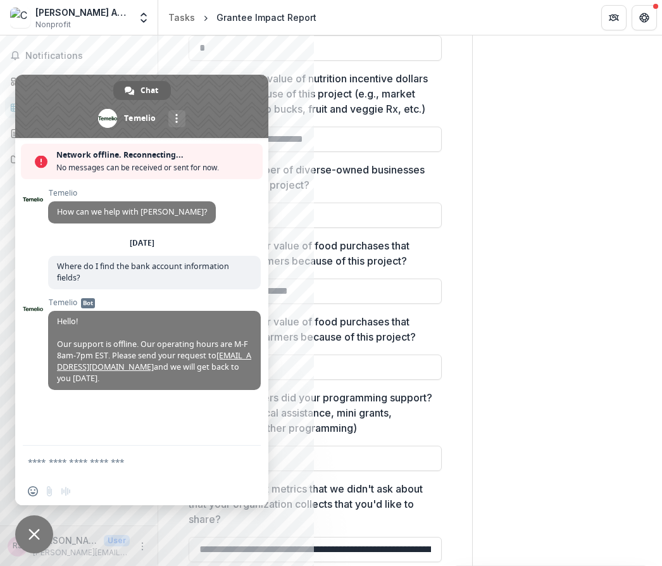
click at [49, 490] on div "Insert an emoji Send a file Audio message" at bounding box center [52, 491] width 49 height 10
click at [180, 125] on link "More channels" at bounding box center [176, 118] width 17 height 17
click at [35, 156] on span at bounding box center [41, 161] width 13 height 13
click at [41, 533] on span "Close chat" at bounding box center [34, 534] width 38 height 38
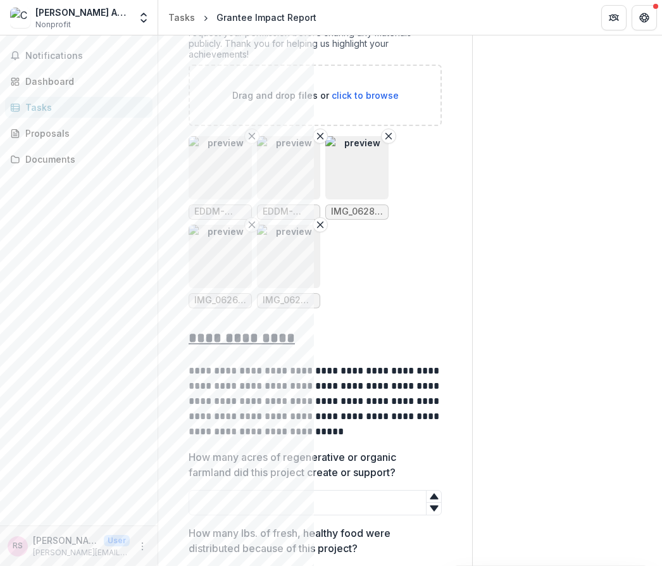
scroll to position [788, 0]
